Goal: Task Accomplishment & Management: Use online tool/utility

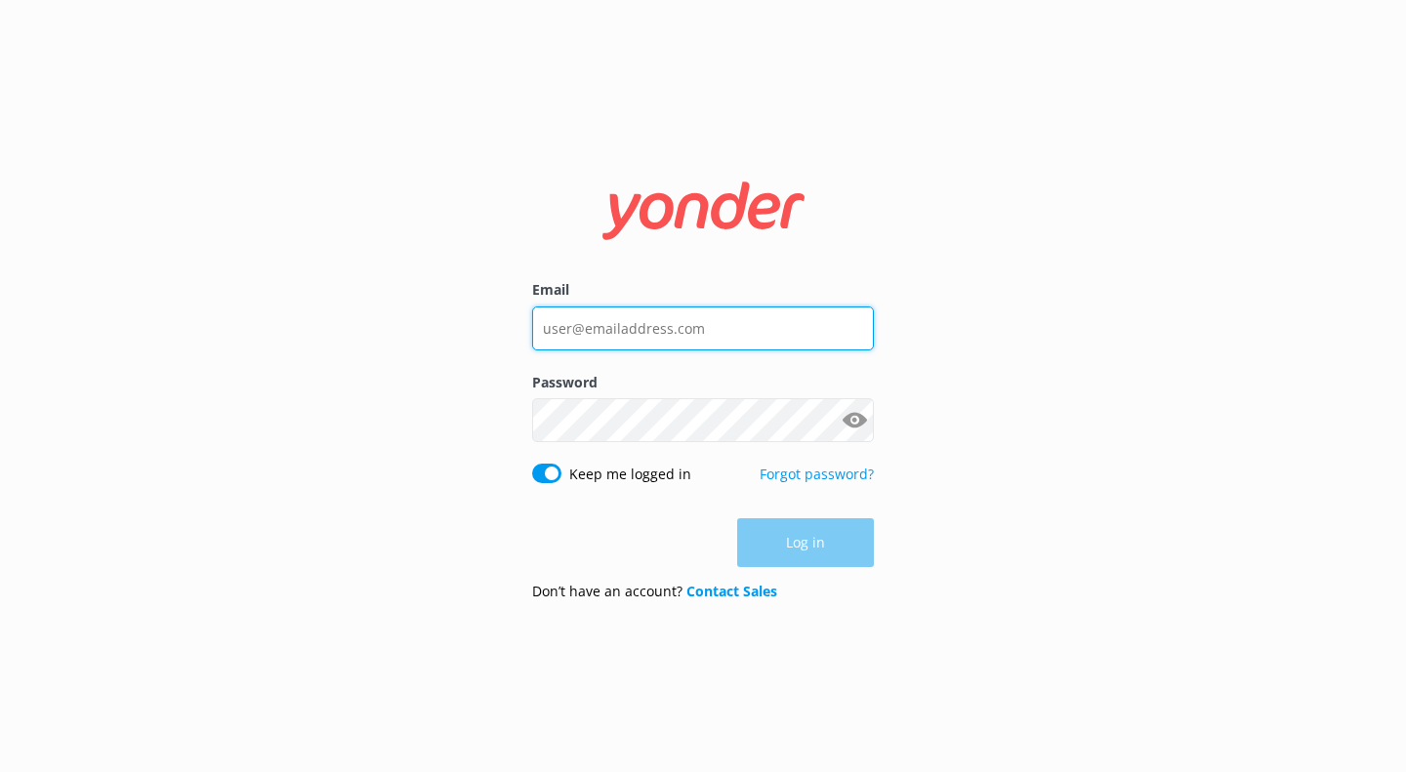
type input "[EMAIL_ADDRESS][DOMAIN_NAME]"
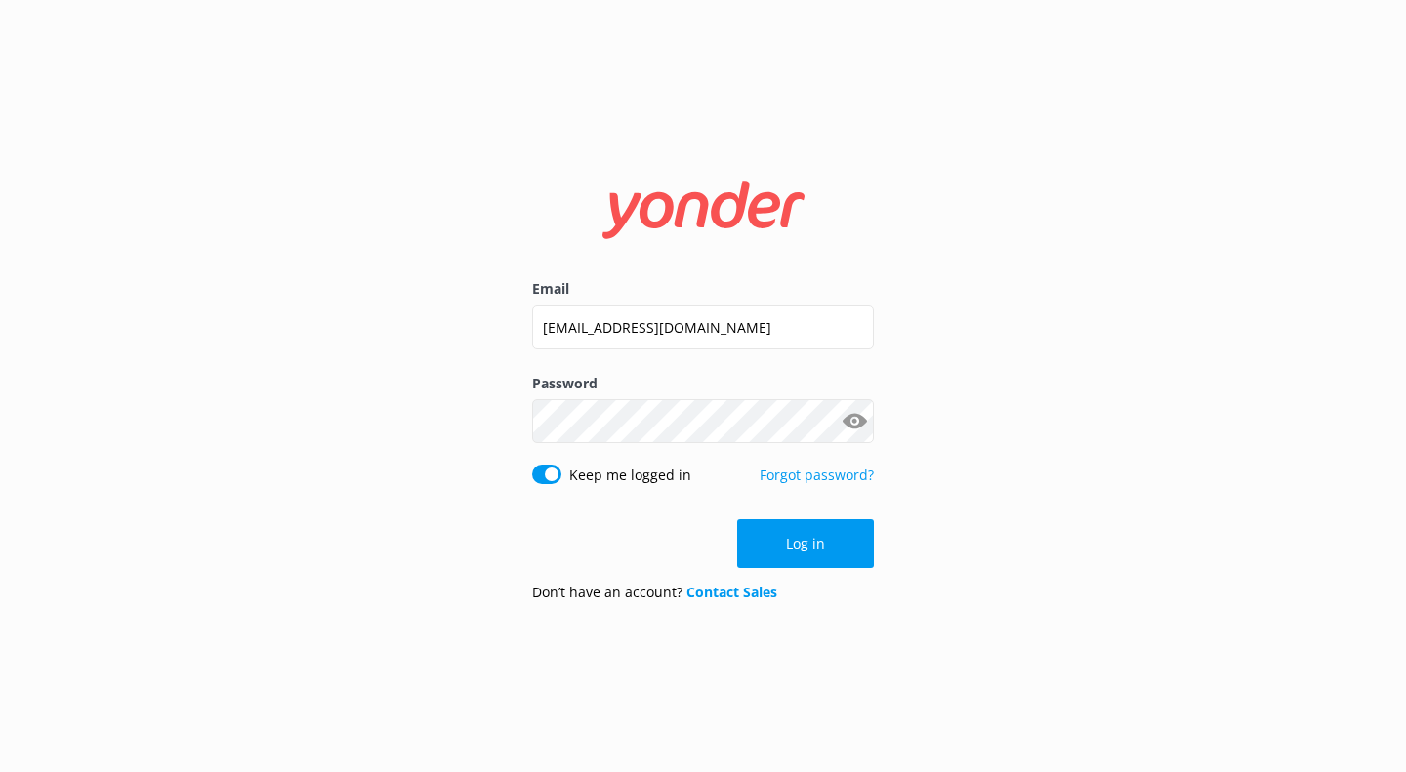
click at [797, 553] on div "Log in" at bounding box center [703, 543] width 342 height 49
click at [797, 553] on button "Log in" at bounding box center [805, 543] width 137 height 49
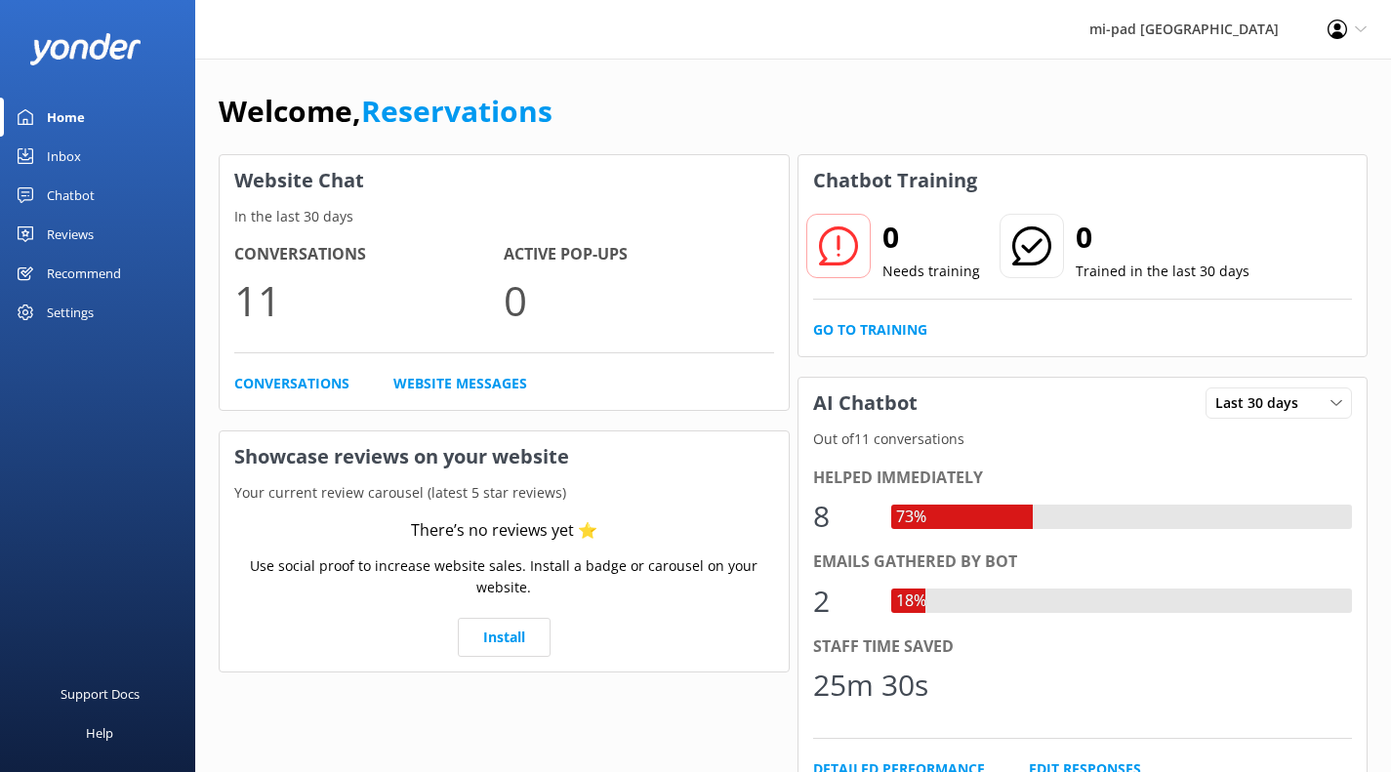
click at [60, 196] on div "Chatbot" at bounding box center [71, 195] width 48 height 39
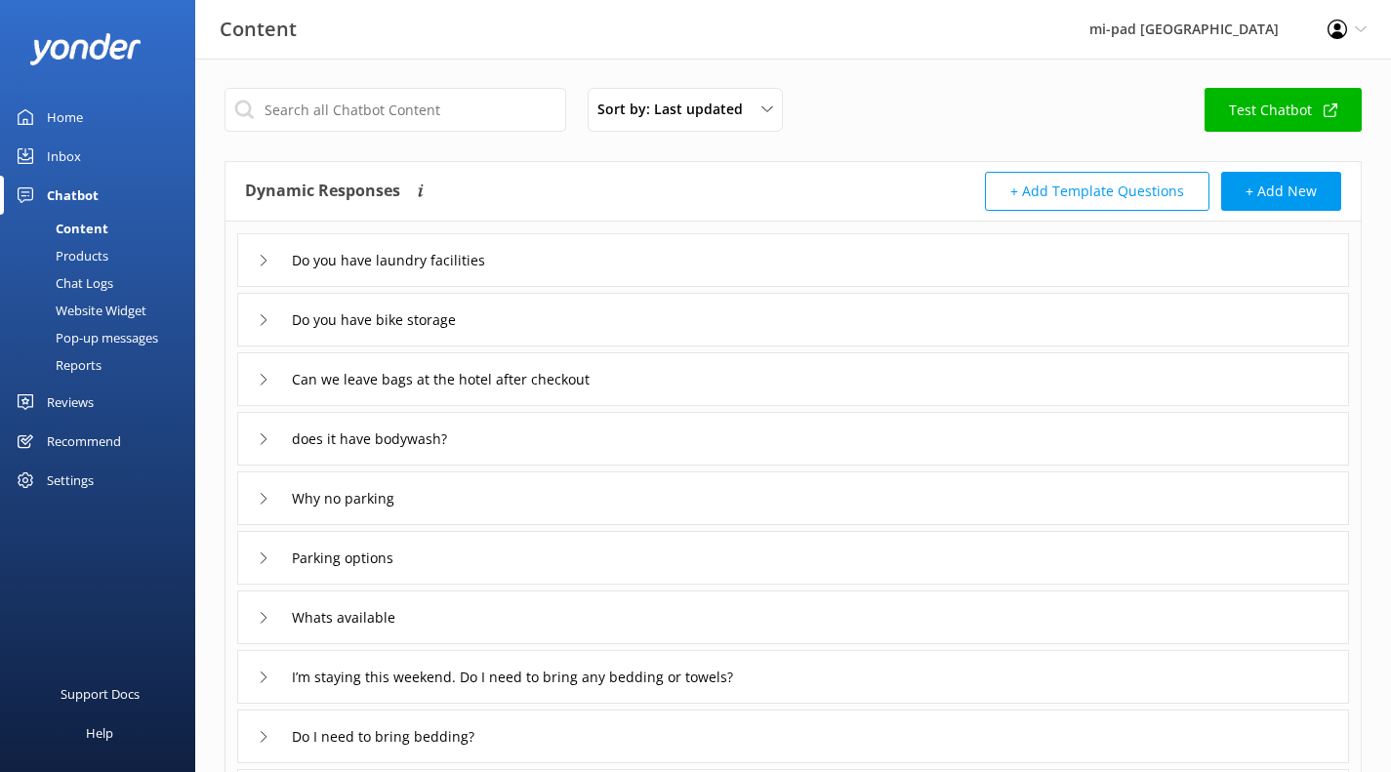
click at [66, 197] on div "Chatbot" at bounding box center [73, 195] width 52 height 39
click at [97, 278] on div "Chat Logs" at bounding box center [63, 282] width 102 height 27
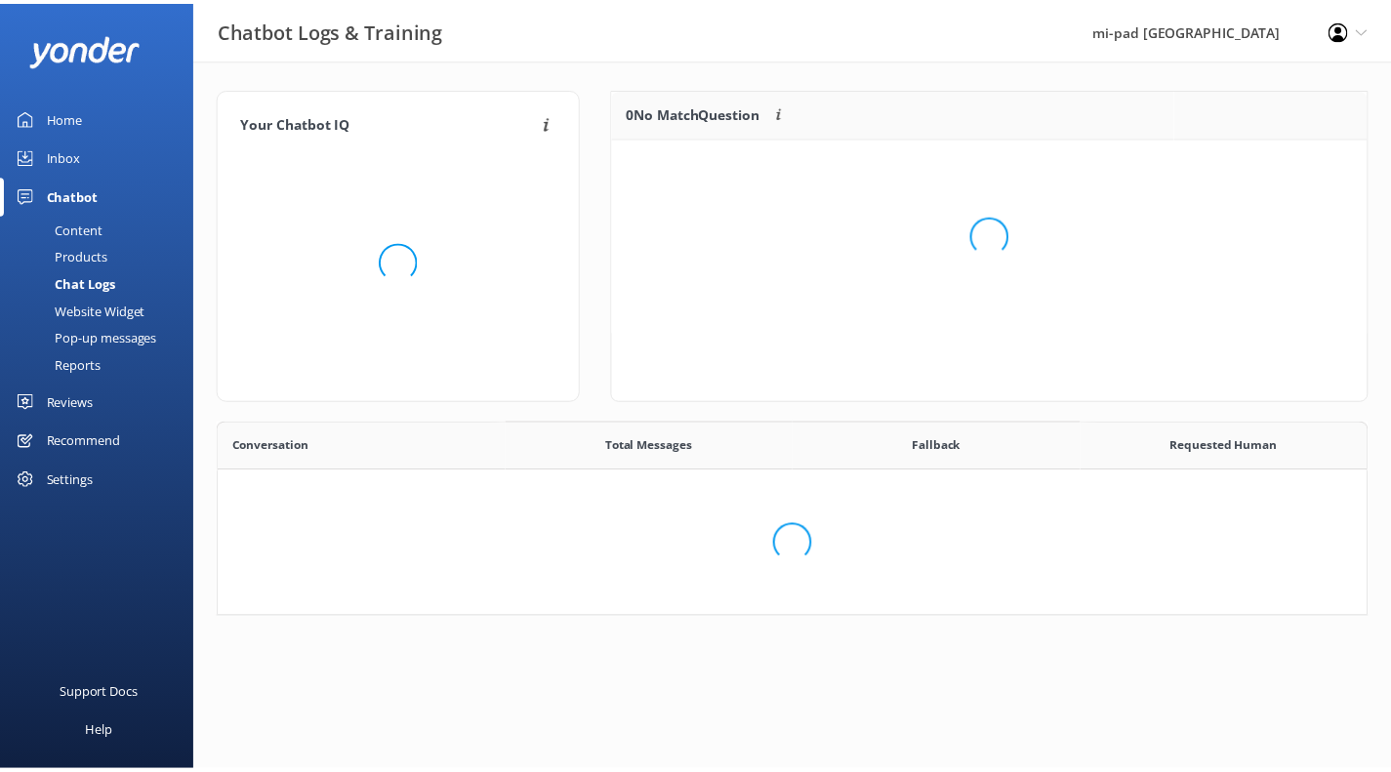
scroll to position [670, 1133]
